Goal: Task Accomplishment & Management: Complete application form

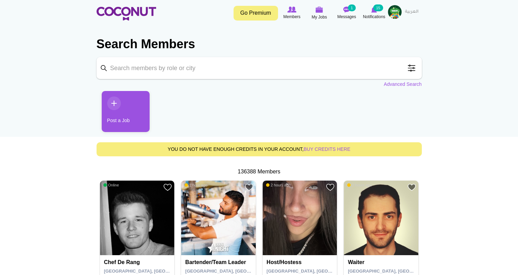
click at [116, 103] on link "Post a Job" at bounding box center [126, 111] width 48 height 41
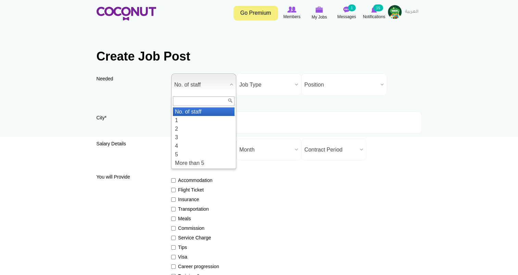
click at [231, 81] on b at bounding box center [231, 84] width 9 height 21
click at [207, 119] on li "1" at bounding box center [204, 120] width 62 height 9
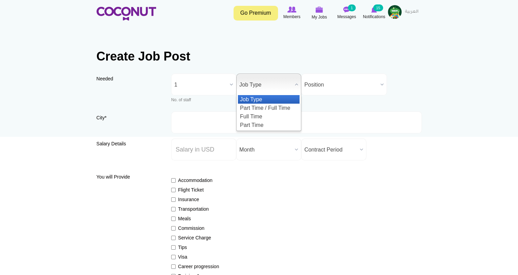
click at [271, 85] on span "Job Type" at bounding box center [265, 85] width 53 height 22
click at [270, 105] on li "Part Time / Full Time" at bounding box center [269, 108] width 62 height 9
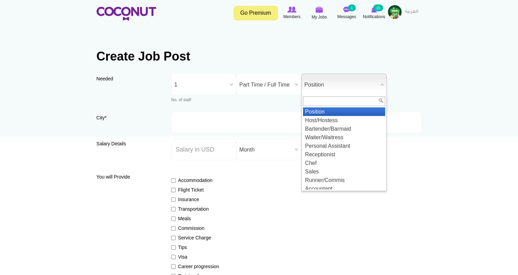
click at [331, 82] on span "Position" at bounding box center [340, 85] width 73 height 22
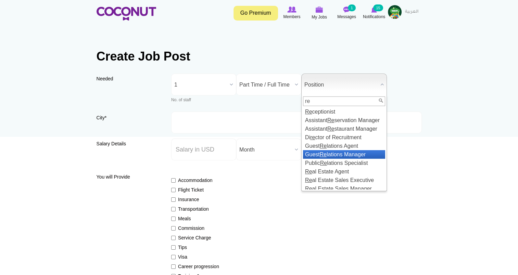
type input "r"
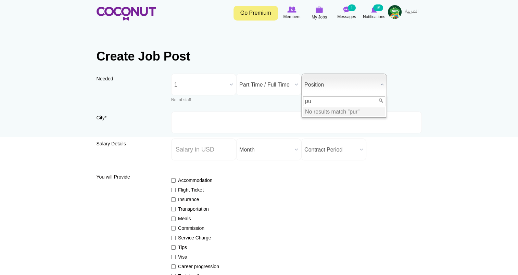
type input "p"
type input "ad"
click at [345, 114] on li "Ad ministrations" at bounding box center [344, 111] width 82 height 9
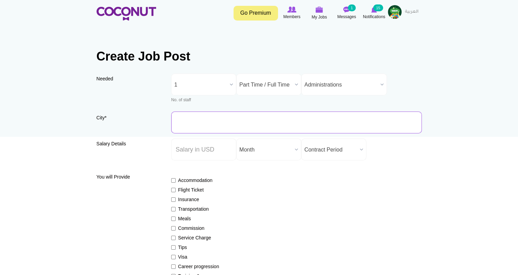
click at [255, 128] on input "City *" at bounding box center [296, 123] width 250 height 22
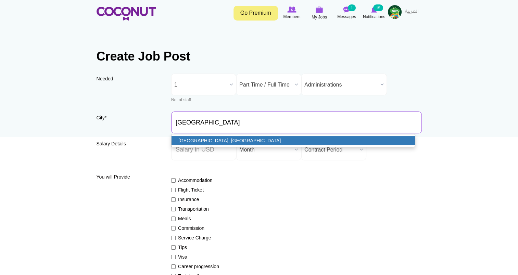
type input "Abu Dhabi, United Arab Emirates"
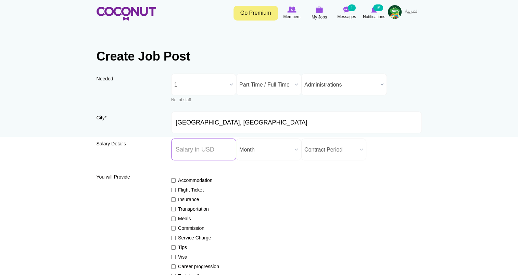
click at [221, 150] on input "Salary ($) *" at bounding box center [203, 150] width 65 height 22
click at [202, 151] on input "Salary ($) *" at bounding box center [203, 150] width 65 height 22
click at [254, 179] on div "Accommodation Flight Ticket Insurance Transportation Meals Commission Service C…" at bounding box center [296, 229] width 250 height 116
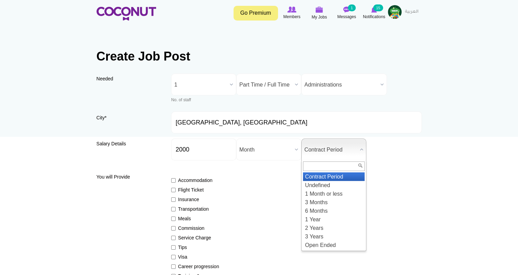
click at [333, 147] on span "Contract Period" at bounding box center [330, 150] width 53 height 22
click at [330, 187] on li "Undefined" at bounding box center [334, 185] width 62 height 9
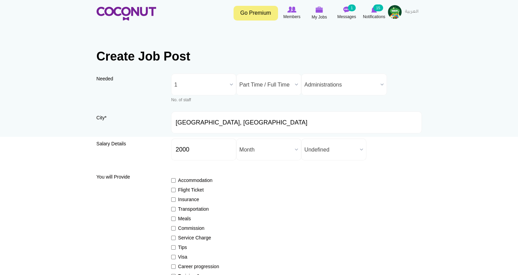
click at [330, 187] on div "Accommodation Flight Ticket Insurance Transportation Meals Commission Service C…" at bounding box center [296, 229] width 250 height 116
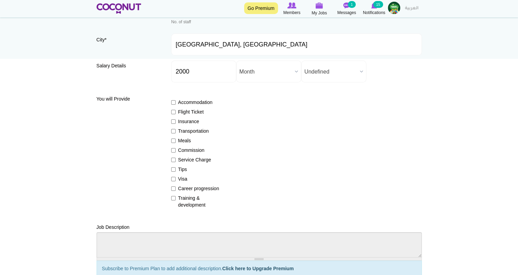
scroll to position [80, 0]
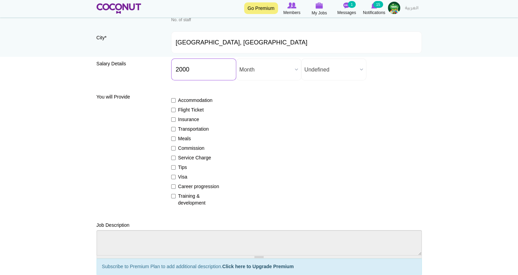
click at [182, 68] on input "2000" at bounding box center [203, 70] width 65 height 22
click at [240, 129] on div "Accommodation Flight Ticket Insurance Transportation Meals Commission Service C…" at bounding box center [296, 149] width 250 height 116
click at [181, 72] on input "2200" at bounding box center [203, 70] width 65 height 22
type input "2000"
click at [256, 154] on div "Accommodation Flight Ticket Insurance Transportation Meals Commission Service C…" at bounding box center [296, 149] width 250 height 116
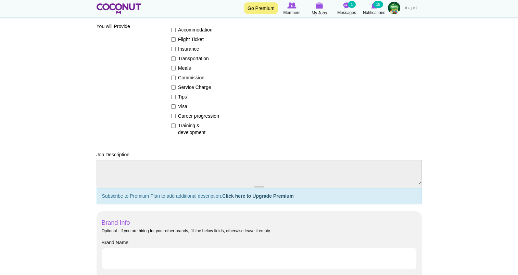
scroll to position [159, 0]
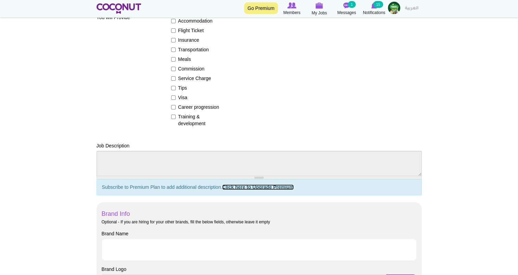
click at [255, 188] on link "Click here to Upgrade Premium" at bounding box center [258, 186] width 72 height 5
click at [141, 245] on input "Brand Name" at bounding box center [259, 250] width 315 height 22
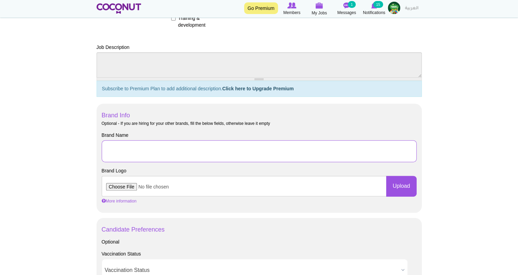
scroll to position [258, 0]
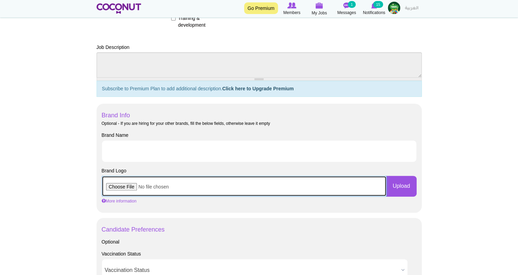
click at [126, 189] on input "file" at bounding box center [244, 186] width 285 height 21
click at [126, 187] on input "file" at bounding box center [244, 186] width 285 height 21
type input "C:\fakepath\Peaksy_logo_green.ai"
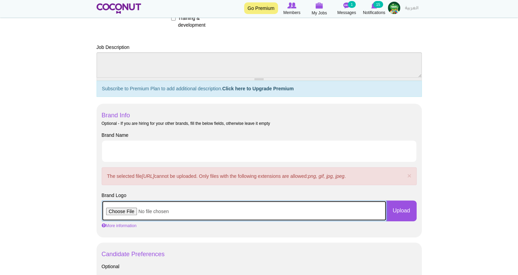
click at [127, 209] on input "file" at bounding box center [244, 210] width 285 height 21
type input "C:\fakepath\Peaksy_logo_green.ai.png"
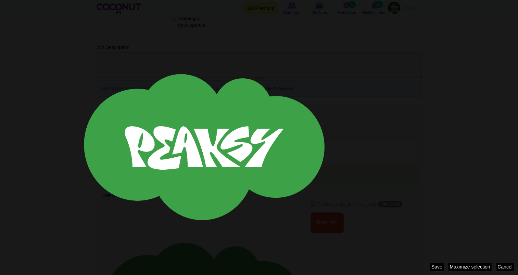
scroll to position [0, 0]
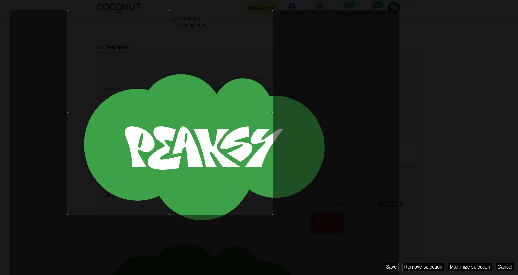
drag, startPoint x: 273, startPoint y: 215, endPoint x: 60, endPoint y: 171, distance: 218.1
click at [60, 171] on div at bounding box center [259, 137] width 518 height 275
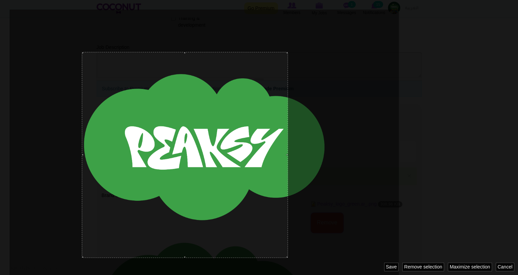
drag, startPoint x: 207, startPoint y: 157, endPoint x: 222, endPoint y: 200, distance: 44.9
click at [222, 200] on div at bounding box center [185, 155] width 206 height 206
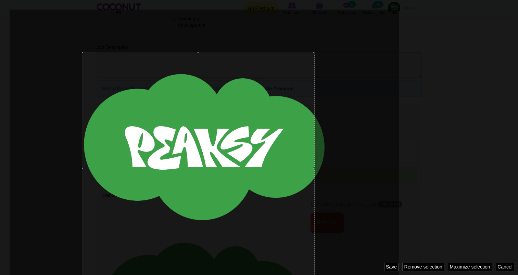
drag, startPoint x: 287, startPoint y: 155, endPoint x: 333, endPoint y: 146, distance: 46.6
click at [333, 146] on div at bounding box center [259, 137] width 518 height 275
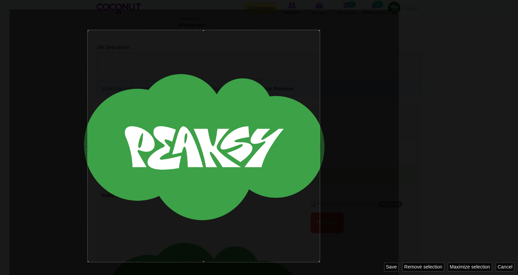
drag, startPoint x: 261, startPoint y: 214, endPoint x: 267, endPoint y: 192, distance: 22.9
click at [267, 192] on div at bounding box center [203, 146] width 233 height 233
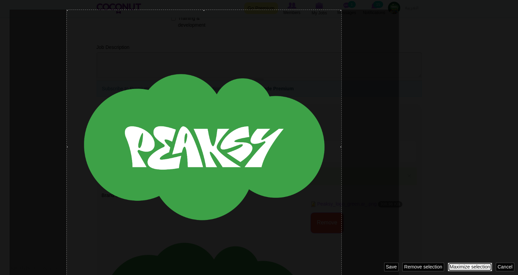
click at [462, 266] on link "Maximize selection" at bounding box center [470, 267] width 44 height 9
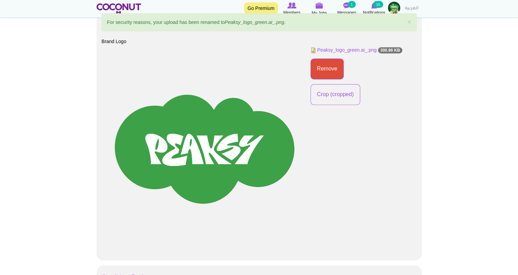
scroll to position [417, 0]
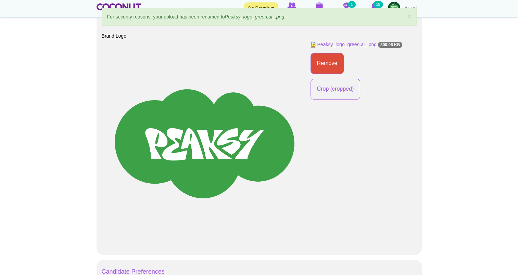
click at [251, 211] on img at bounding box center [204, 143] width 290 height 205
click at [332, 92] on body "Toggle navigation Go Premium Members My Jobs Post a Job Messages 1 Notification…" at bounding box center [259, 156] width 518 height 1146
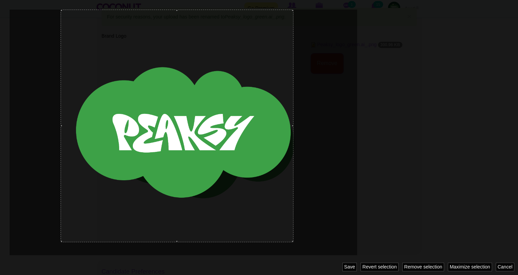
drag, startPoint x: 304, startPoint y: 133, endPoint x: 293, endPoint y: 132, distance: 11.0
click at [293, 132] on div "917 x 0 4188 4185" at bounding box center [259, 137] width 518 height 275
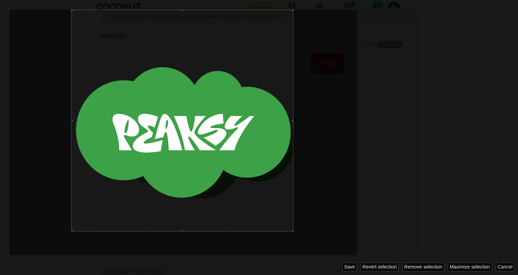
drag, startPoint x: 61, startPoint y: 126, endPoint x: 71, endPoint y: 132, distance: 12.0
click at [71, 132] on div "1108 x 0 3997 3994" at bounding box center [182, 121] width 222 height 222
drag, startPoint x: 182, startPoint y: 10, endPoint x: 293, endPoint y: 32, distance: 112.9
click at [293, 32] on div "1108 x 6 3991 3988" at bounding box center [259, 137] width 518 height 275
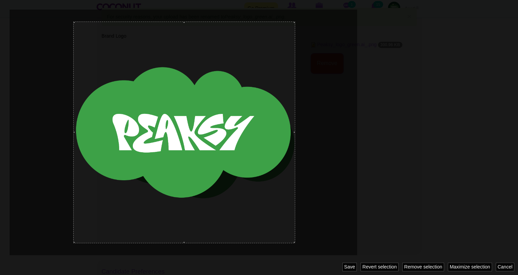
drag, startPoint x: 212, startPoint y: 108, endPoint x: 214, endPoint y: 120, distance: 11.8
click at [214, 120] on div at bounding box center [184, 133] width 222 height 222
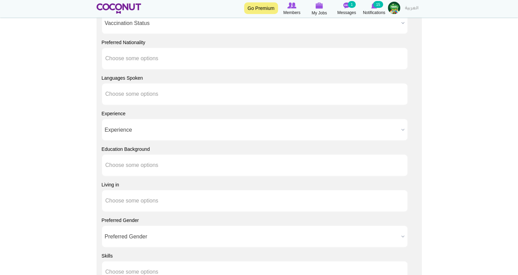
scroll to position [707, 0]
click at [255, 84] on ul at bounding box center [255, 93] width 306 height 22
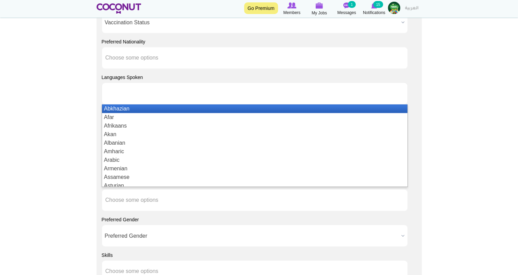
click at [255, 84] on ul at bounding box center [255, 93] width 306 height 22
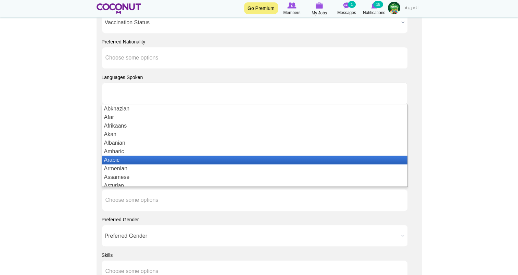
click at [165, 162] on li "Arabic" at bounding box center [254, 160] width 305 height 9
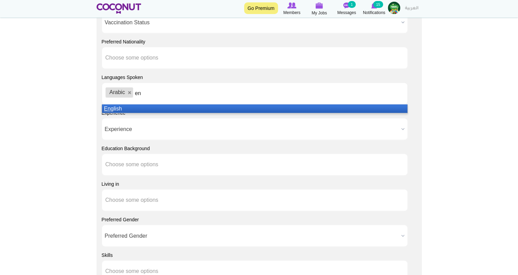
type input "en"
click at [170, 106] on li "En glish" at bounding box center [254, 108] width 305 height 9
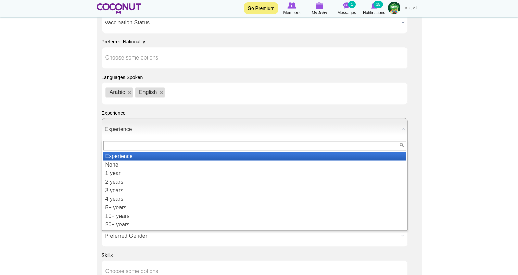
click at [218, 137] on span "Experience" at bounding box center [252, 129] width 294 height 22
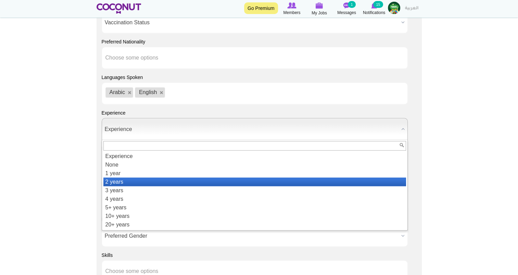
click at [202, 181] on li "2 years" at bounding box center [254, 182] width 302 height 9
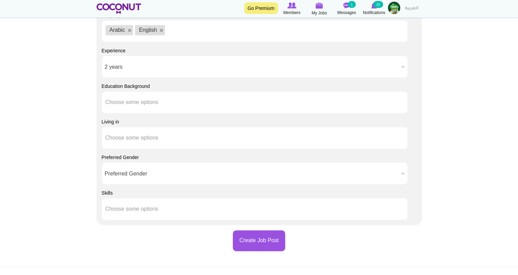
scroll to position [771, 0]
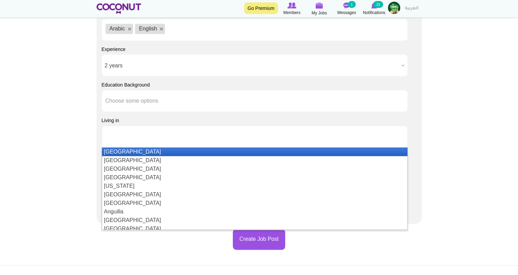
click at [304, 136] on ul at bounding box center [255, 137] width 306 height 22
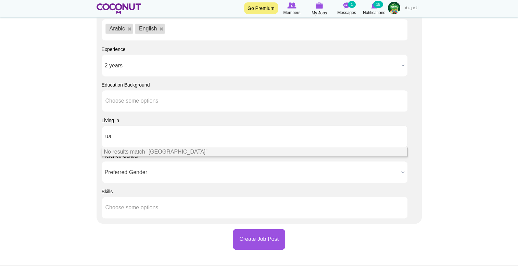
type input "u"
type input "a"
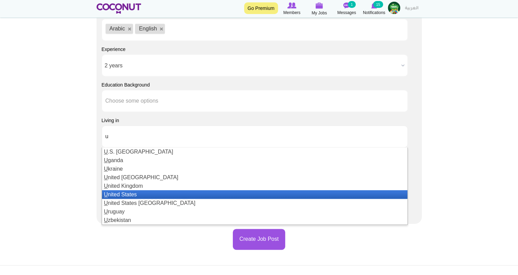
scroll to position [0, 0]
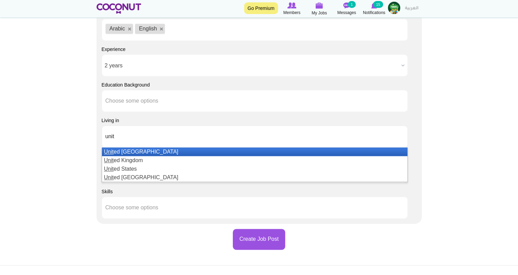
type input "unit"
click at [253, 155] on li "Unit ed Arab Emirates" at bounding box center [254, 151] width 305 height 9
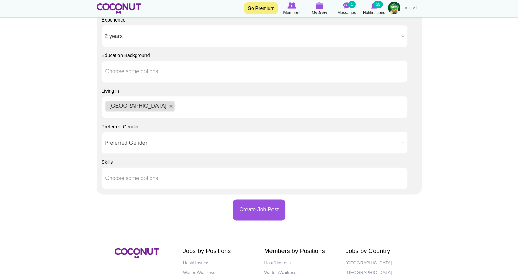
scroll to position [803, 0]
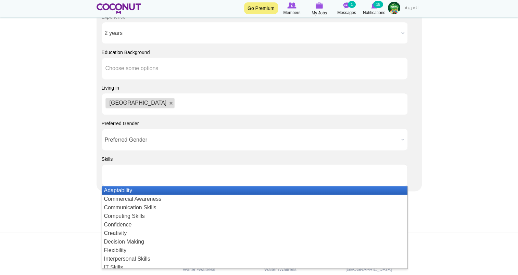
click at [272, 177] on ul at bounding box center [255, 175] width 306 height 22
click at [256, 167] on ul at bounding box center [255, 175] width 306 height 22
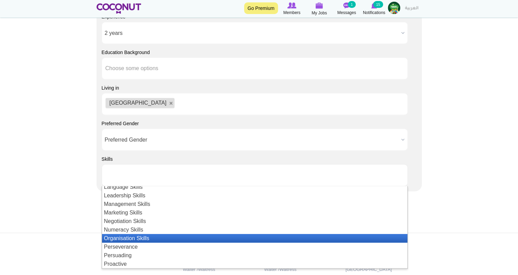
scroll to position [89, 0]
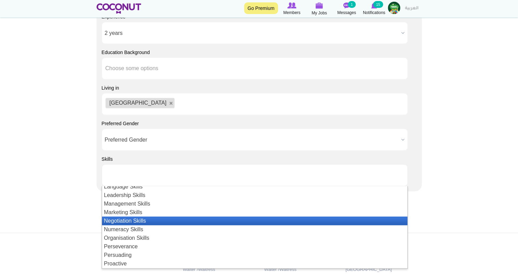
click at [221, 222] on li "Negotiation Skills" at bounding box center [254, 221] width 305 height 9
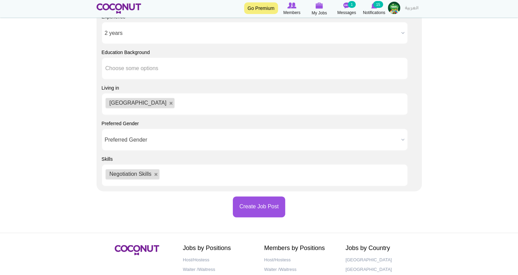
scroll to position [0, 0]
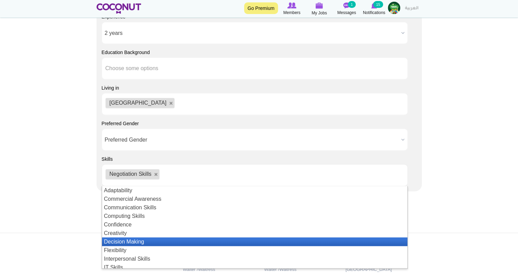
click at [211, 241] on li "Decision Making" at bounding box center [254, 241] width 305 height 9
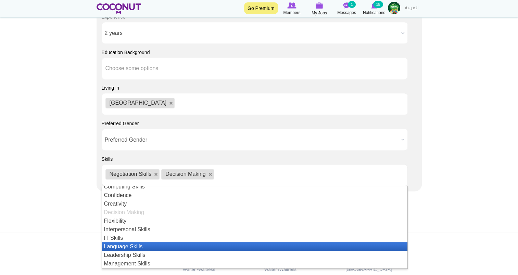
scroll to position [33, 0]
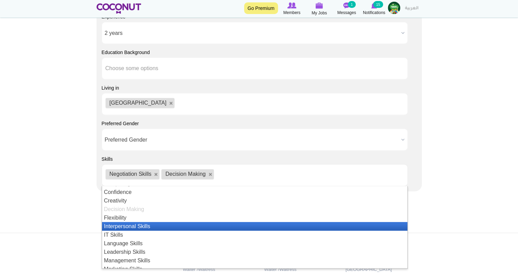
click at [211, 224] on li "Interpersonal Skills" at bounding box center [254, 226] width 305 height 9
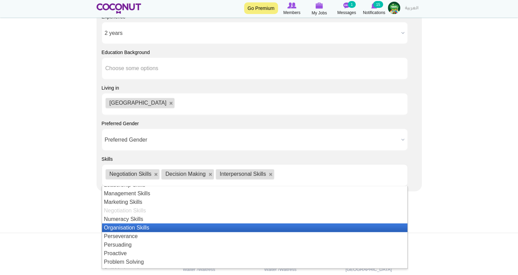
scroll to position [100, 0]
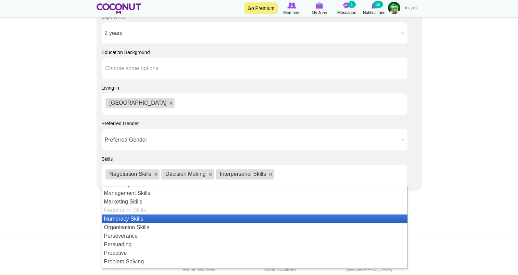
click at [210, 218] on li "Numeracy Skills" at bounding box center [254, 219] width 305 height 9
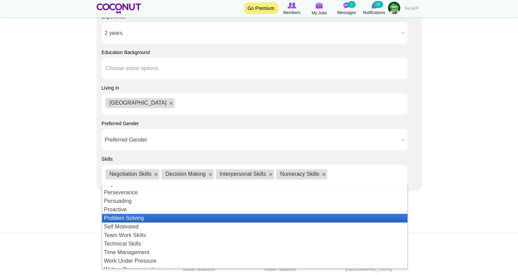
scroll to position [143, 0]
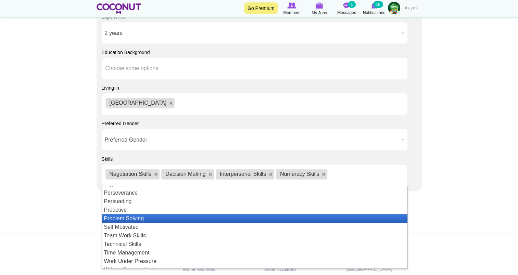
click at [210, 218] on li "Problem Solving" at bounding box center [254, 218] width 305 height 9
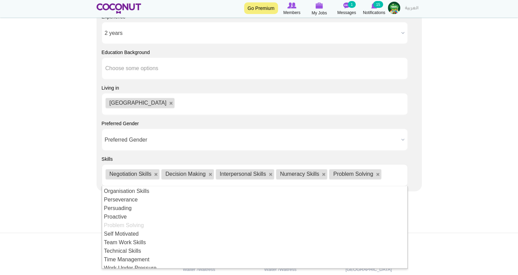
scroll to position [149, 0]
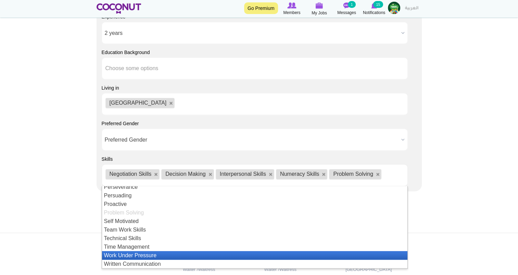
click at [203, 257] on li "Work Under Pressure" at bounding box center [254, 255] width 305 height 9
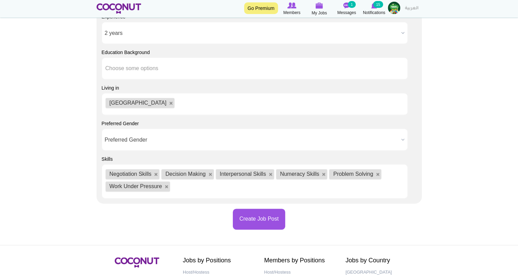
scroll to position [0, 0]
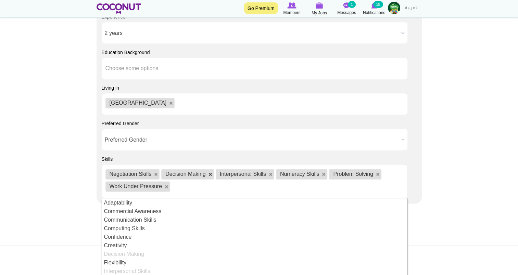
click at [210, 175] on link at bounding box center [210, 174] width 4 height 4
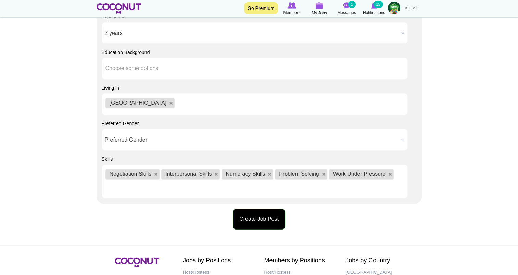
click at [269, 210] on button "Create Job Post" at bounding box center [259, 219] width 52 height 21
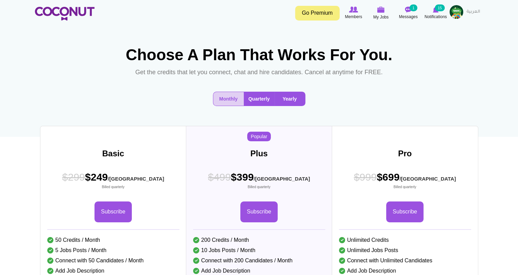
click at [288, 106] on button "Yearly" at bounding box center [289, 99] width 30 height 14
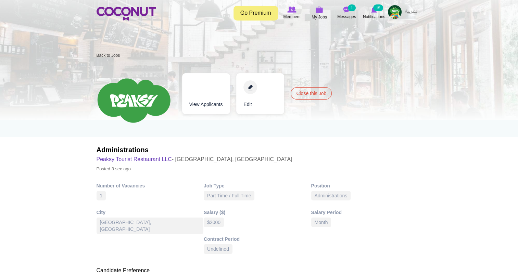
click at [249, 88] on link "Edit" at bounding box center [260, 93] width 48 height 41
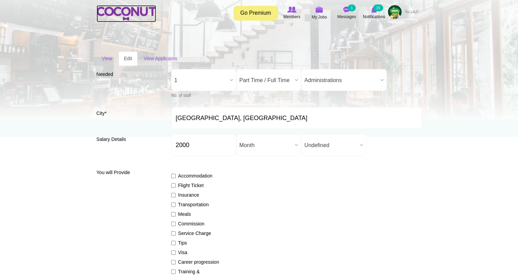
click at [138, 16] on img at bounding box center [126, 14] width 60 height 14
click at [349, 12] on img at bounding box center [346, 10] width 7 height 6
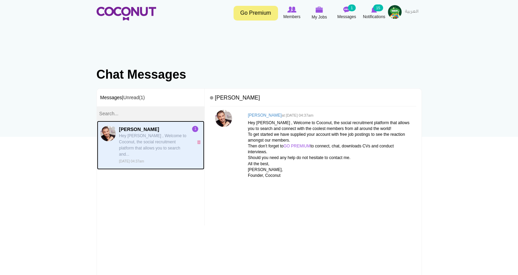
click at [158, 142] on p "Hey [PERSON_NAME] , Welcome to Coconut, the social recruitment platform that al…" at bounding box center [154, 145] width 70 height 25
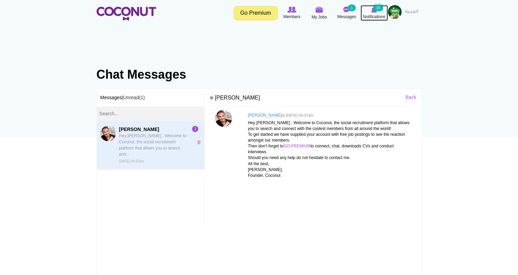
click at [372, 16] on span "Notifications" at bounding box center [374, 16] width 22 height 7
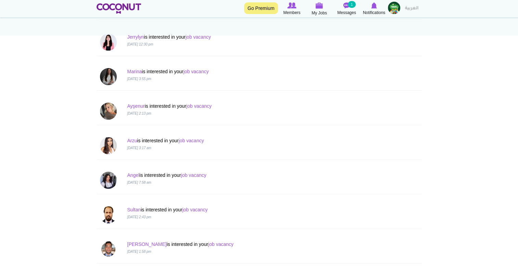
scroll to position [104, 0]
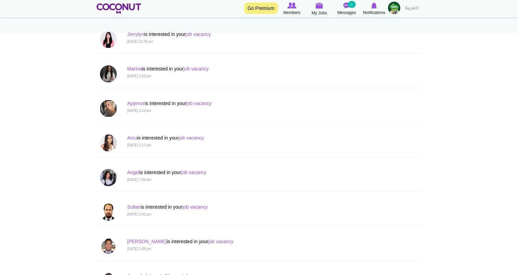
click at [108, 109] on img at bounding box center [108, 108] width 17 height 17
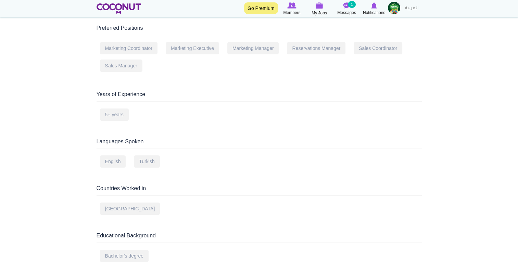
scroll to position [251, 0]
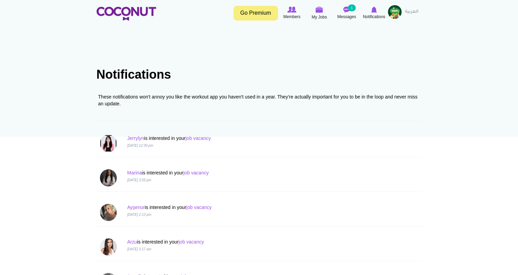
click at [111, 143] on img at bounding box center [108, 143] width 17 height 17
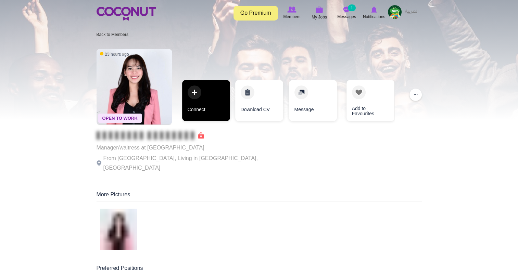
click at [189, 93] on link "Connect" at bounding box center [206, 100] width 48 height 41
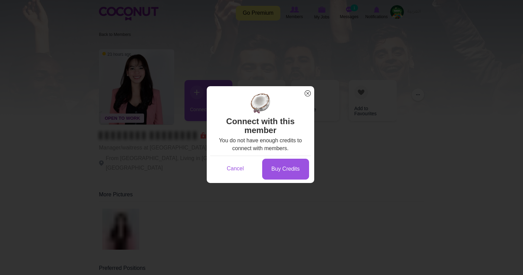
click at [308, 94] on span "x" at bounding box center [307, 93] width 9 height 9
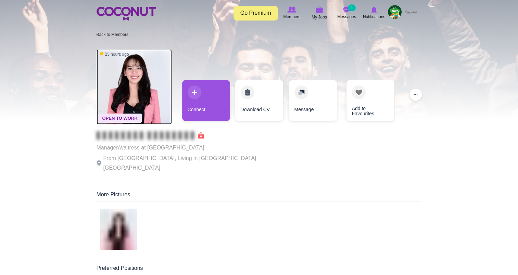
click at [105, 89] on img at bounding box center [133, 86] width 75 height 75
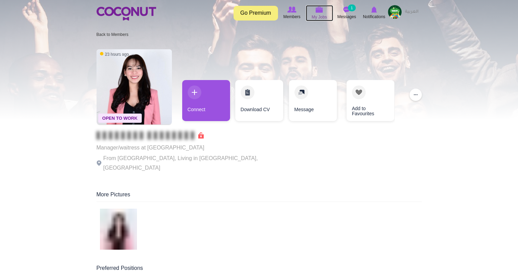
click at [321, 14] on span "My Jobs" at bounding box center [318, 17] width 15 height 7
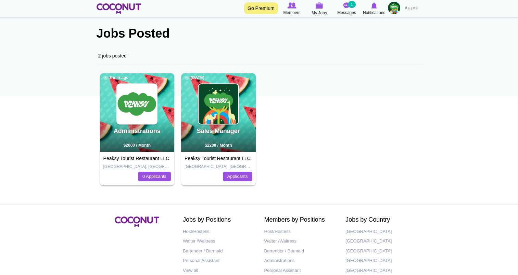
scroll to position [24, 0]
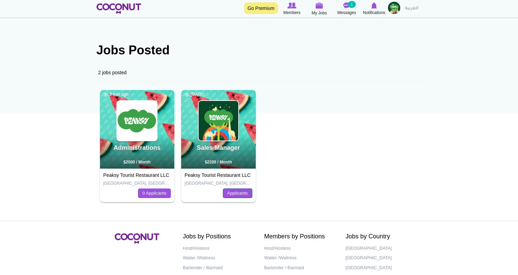
click at [238, 193] on link "Applicants" at bounding box center [237, 194] width 29 height 10
